Goal: Check status: Check status

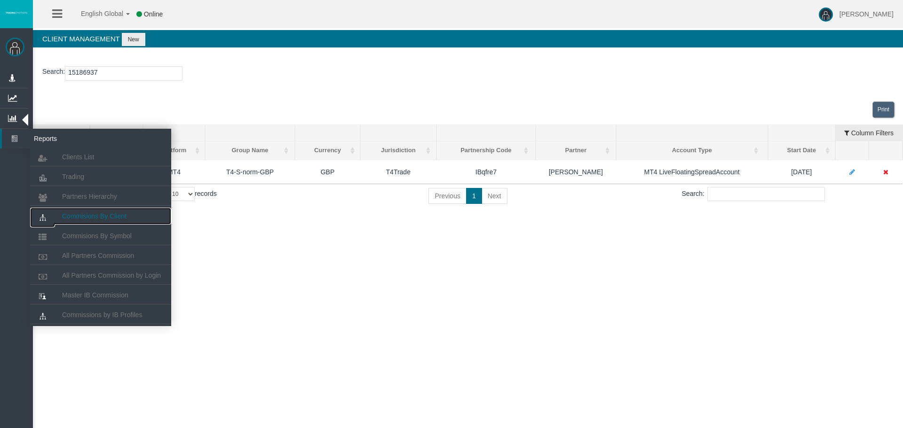
click at [106, 214] on span "Commisions By Client" at bounding box center [94, 216] width 64 height 8
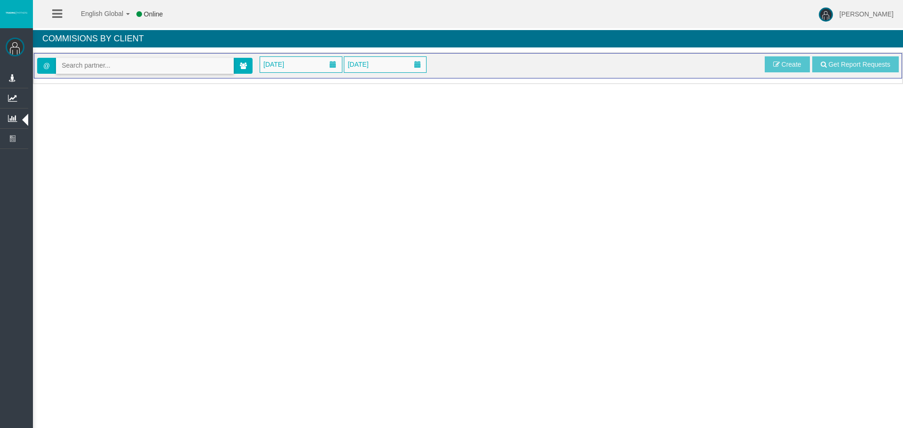
click at [118, 63] on input "text" at bounding box center [144, 65] width 177 height 15
click at [239, 66] on span at bounding box center [243, 66] width 19 height 16
click at [242, 63] on icon at bounding box center [243, 66] width 7 height 7
click at [287, 64] on span "[DATE]" at bounding box center [273, 64] width 26 height 13
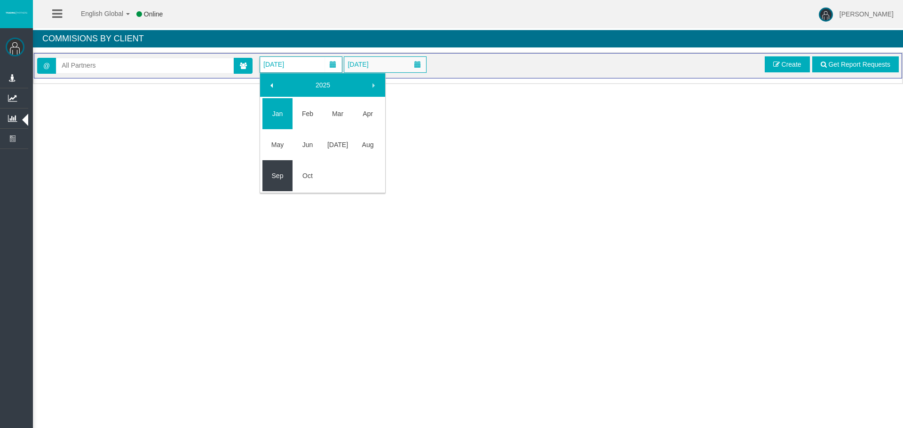
click at [280, 178] on link "Sep" at bounding box center [277, 175] width 30 height 17
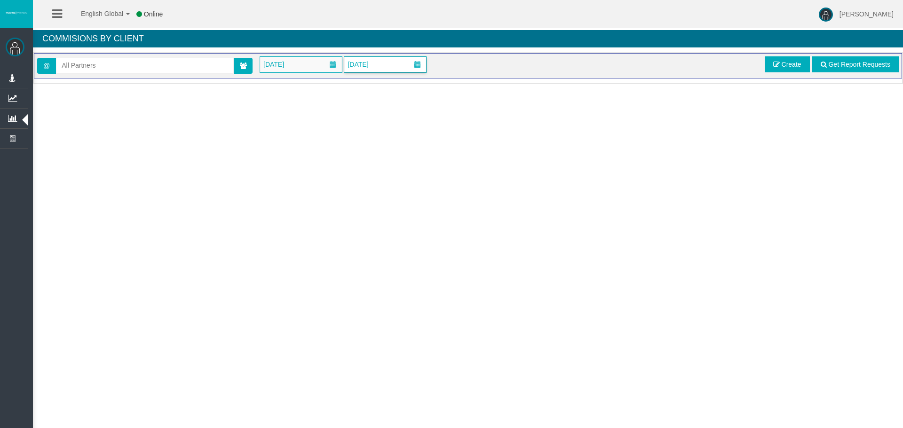
click at [370, 56] on span "[DATE]" at bounding box center [385, 64] width 83 height 16
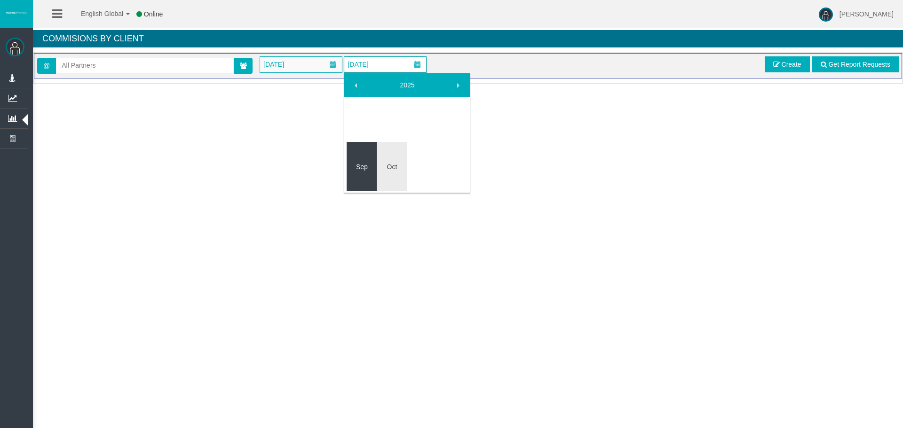
click at [364, 160] on link "Sep" at bounding box center [361, 166] width 30 height 17
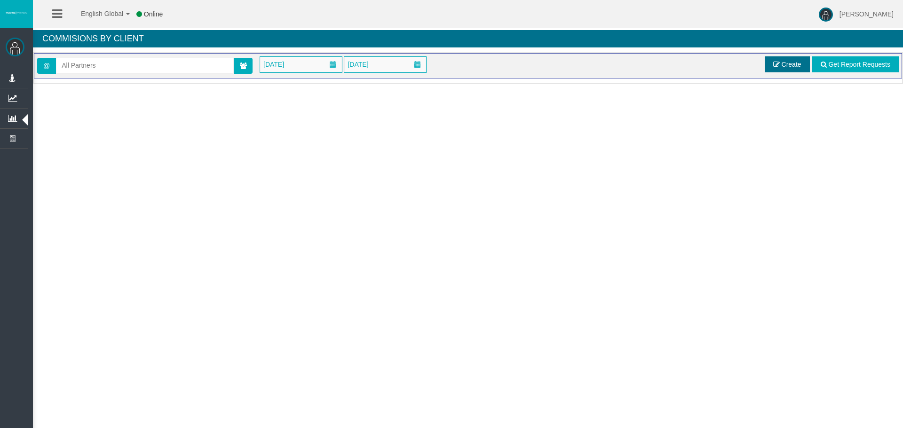
click at [783, 66] on span "Create" at bounding box center [791, 65] width 20 height 8
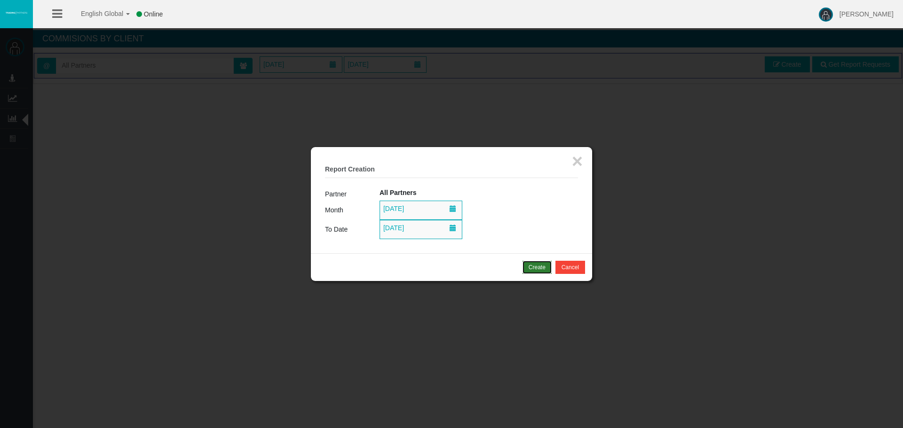
click at [528, 268] on div "Create" at bounding box center [536, 267] width 17 height 8
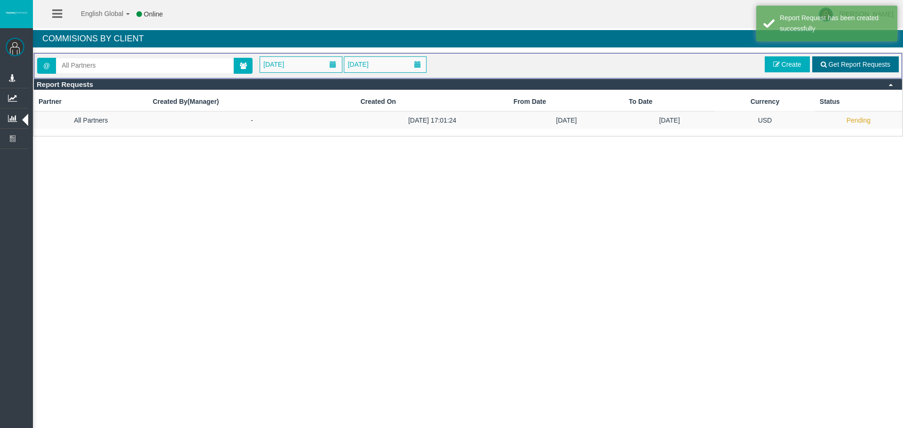
click at [854, 63] on span "Get Report Requests" at bounding box center [859, 65] width 62 height 8
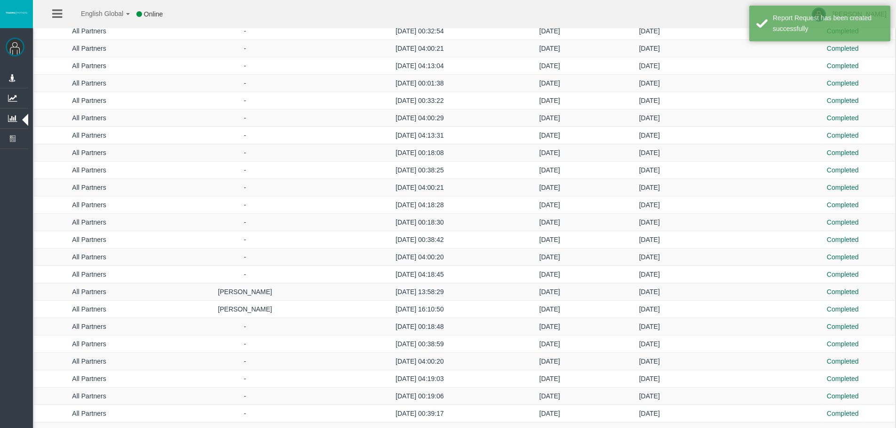
scroll to position [1930, 0]
